Goal: Task Accomplishment & Management: Use online tool/utility

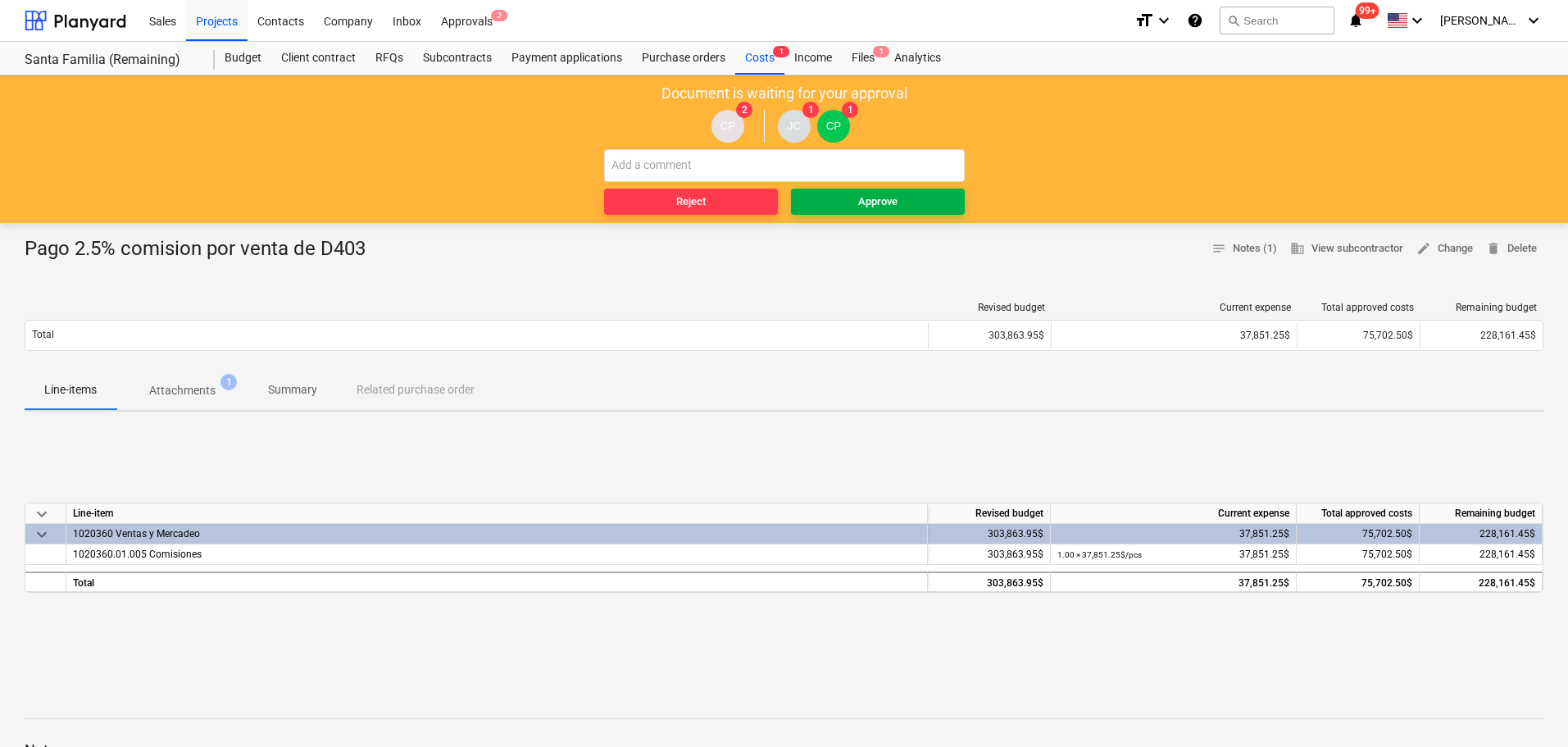
click at [900, 198] on span "Approve" at bounding box center [878, 202] width 160 height 19
click at [858, 202] on div "Approve" at bounding box center [878, 202] width 39 height 19
